Goal: Navigation & Orientation: Find specific page/section

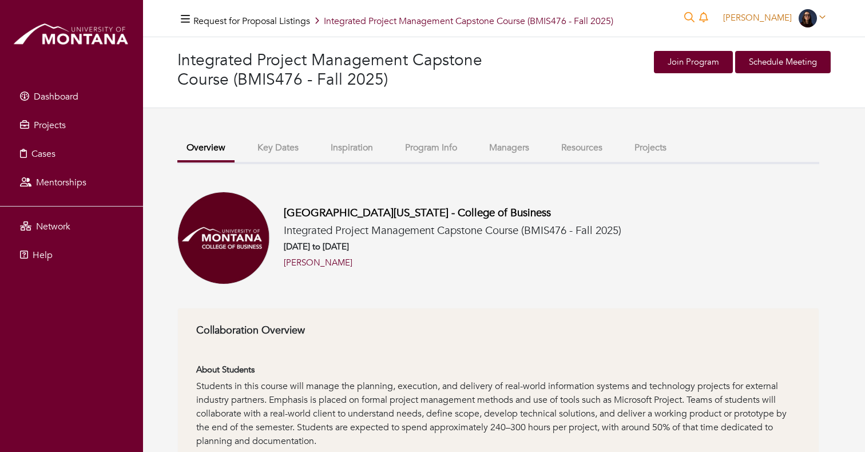
click at [770, 14] on span "[PERSON_NAME]" at bounding box center [757, 17] width 69 height 11
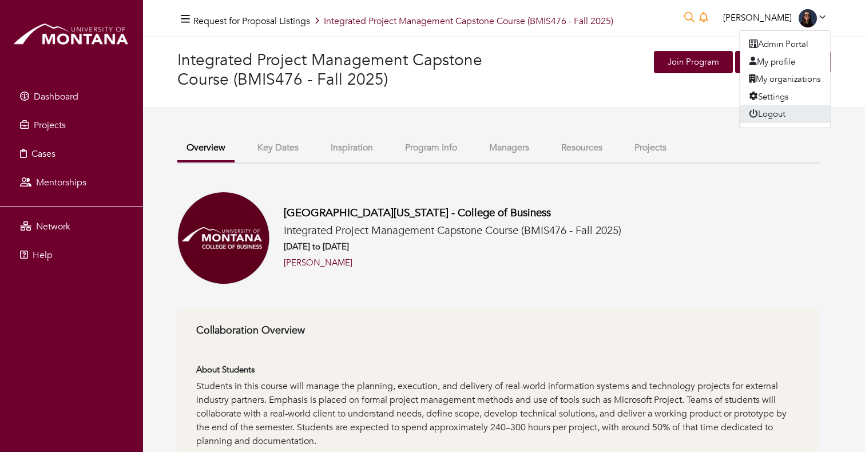
click at [771, 119] on button "Logout" at bounding box center [785, 114] width 90 height 18
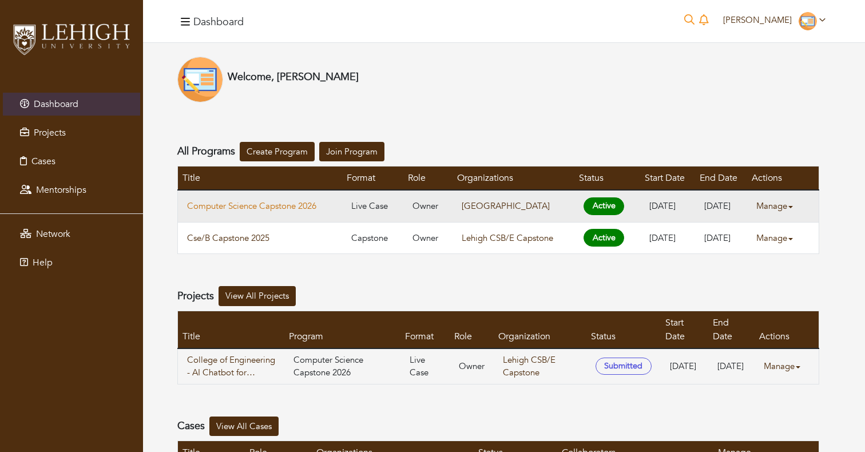
click at [262, 205] on link "Computer Science Capstone 2026" at bounding box center [260, 206] width 146 height 13
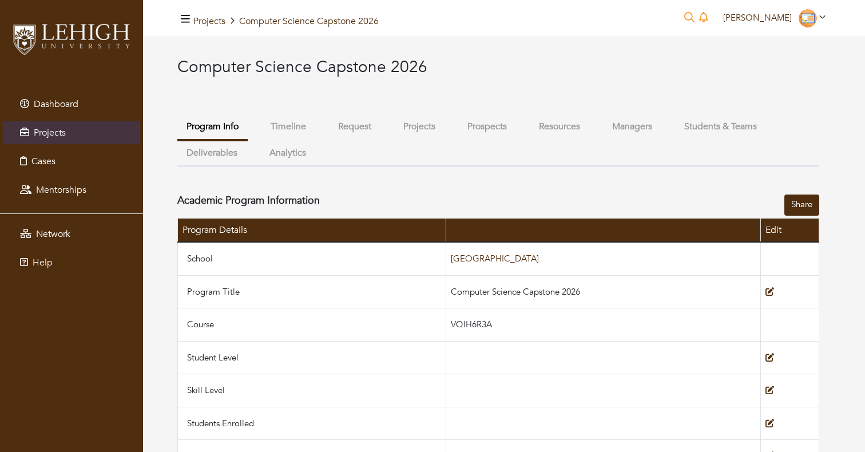
click at [429, 123] on button "Projects" at bounding box center [419, 126] width 50 height 25
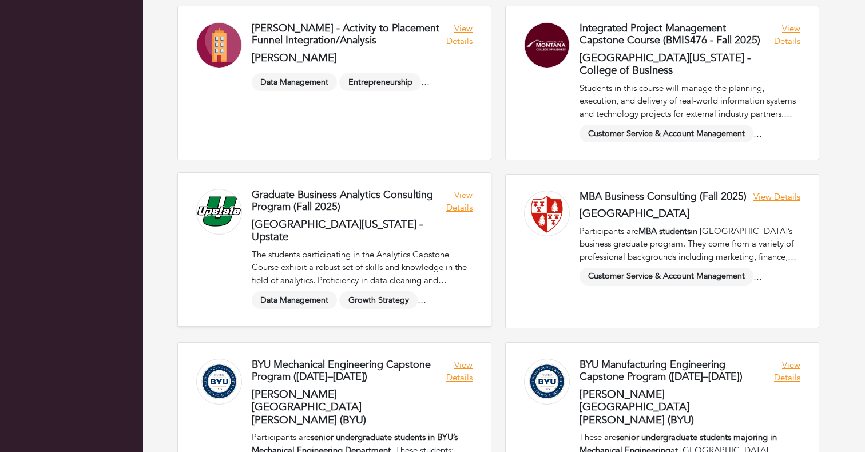
scroll to position [2000, 0]
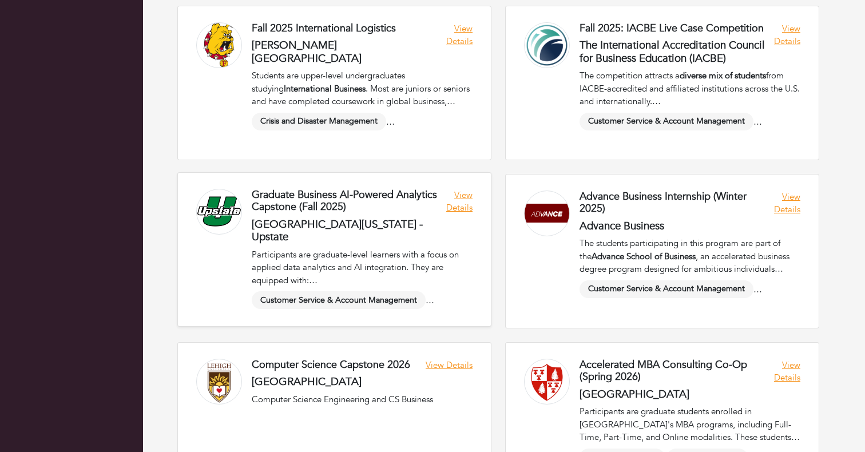
click at [459, 203] on link at bounding box center [334, 249] width 313 height 153
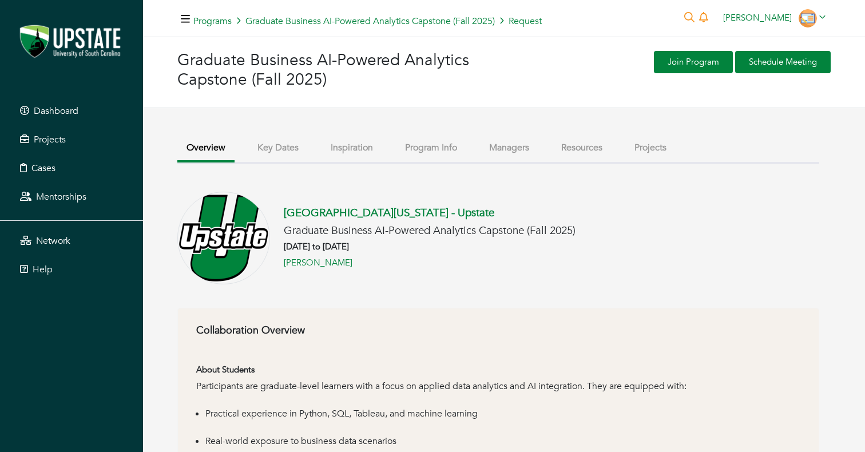
click at [746, 261] on div "[GEOGRAPHIC_DATA][US_STATE] - Upstate Graduate Business AI-Powered Analytics Ca…" at bounding box center [498, 238] width 642 height 93
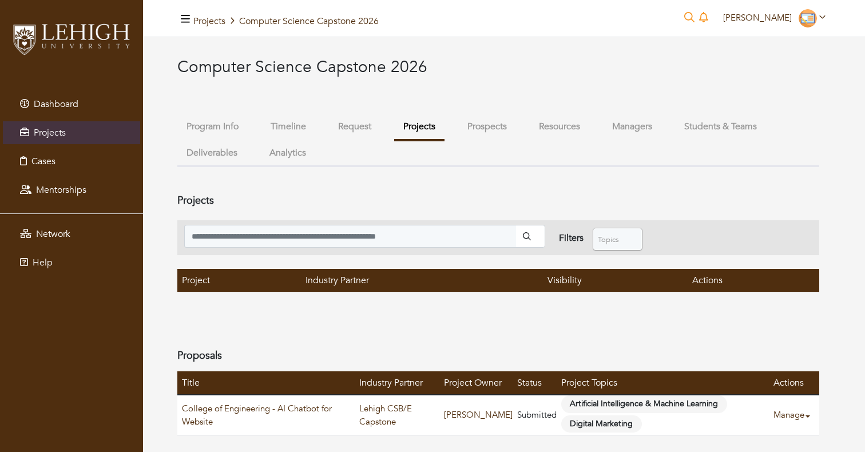
click at [80, 38] on img at bounding box center [71, 39] width 120 height 38
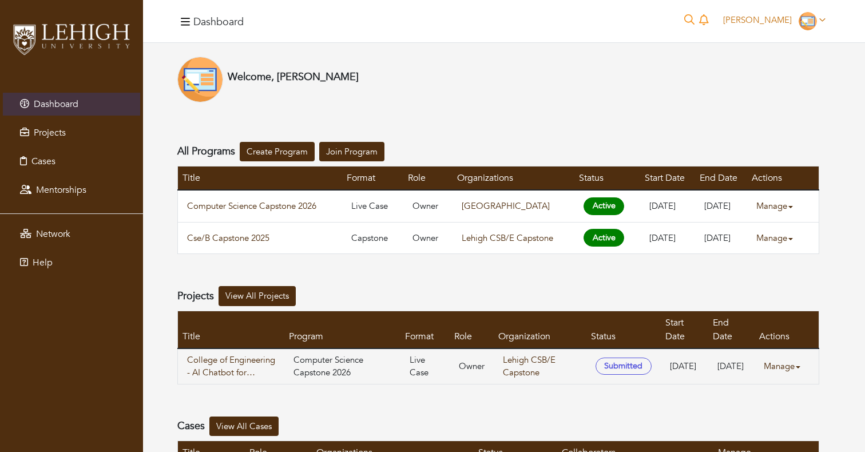
click at [756, 23] on span "Kathryn Oliverio" at bounding box center [757, 19] width 69 height 11
click at [755, 96] on icon "submit" at bounding box center [753, 98] width 9 height 9
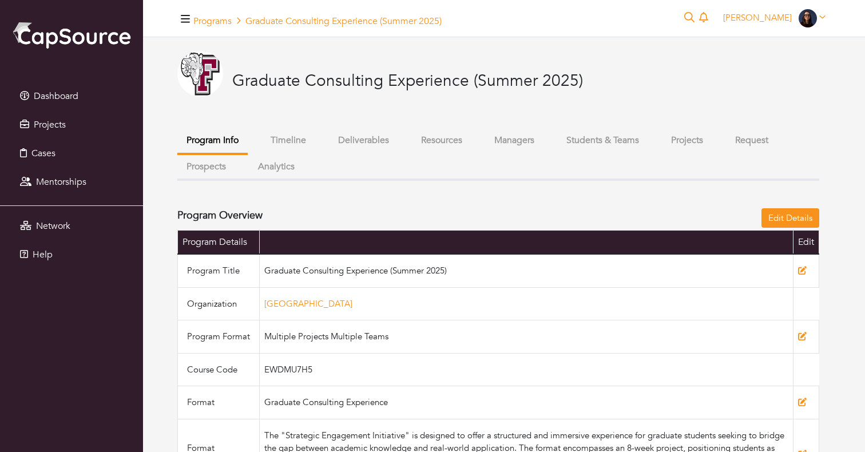
drag, startPoint x: 233, startPoint y: 80, endPoint x: 593, endPoint y: 81, distance: 359.9
click at [593, 81] on div "Graduate Consulting Experience (Summer 2025)" at bounding box center [498, 89] width 642 height 77
copy h3 "Graduate Consulting Experience (Summer 2025)"
